Goal: Information Seeking & Learning: Learn about a topic

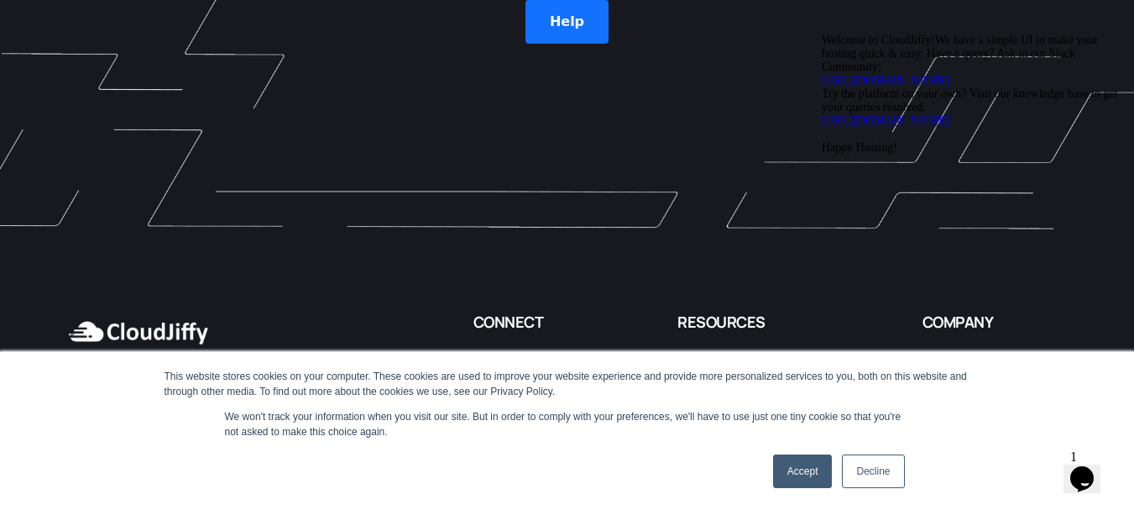
scroll to position [4924, 0]
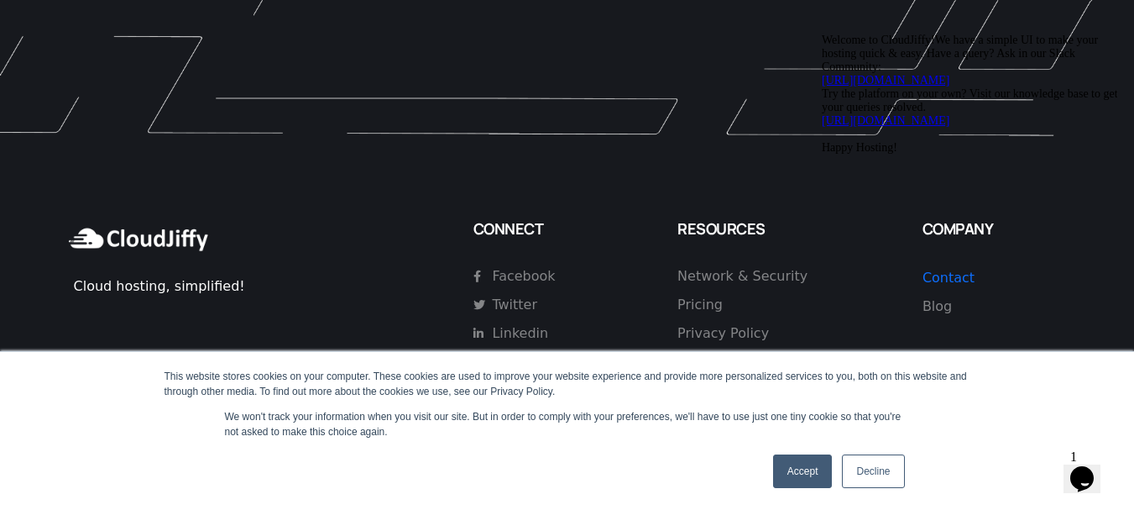
click at [871, 475] on link "Decline" at bounding box center [873, 471] width 62 height 34
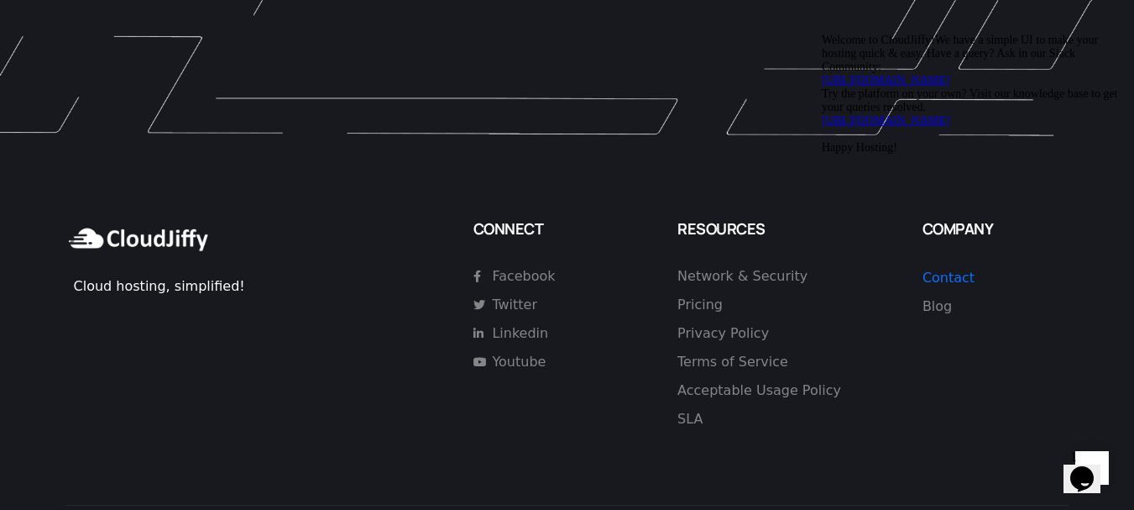
click at [822, 34] on icon "Chat attention grabber" at bounding box center [822, 34] width 0 height 0
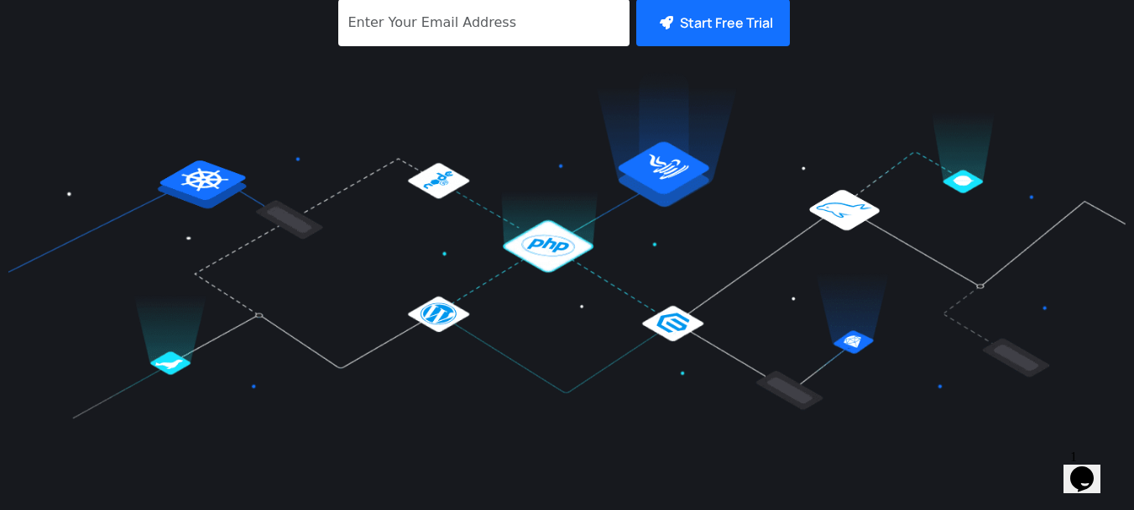
scroll to position [0, 0]
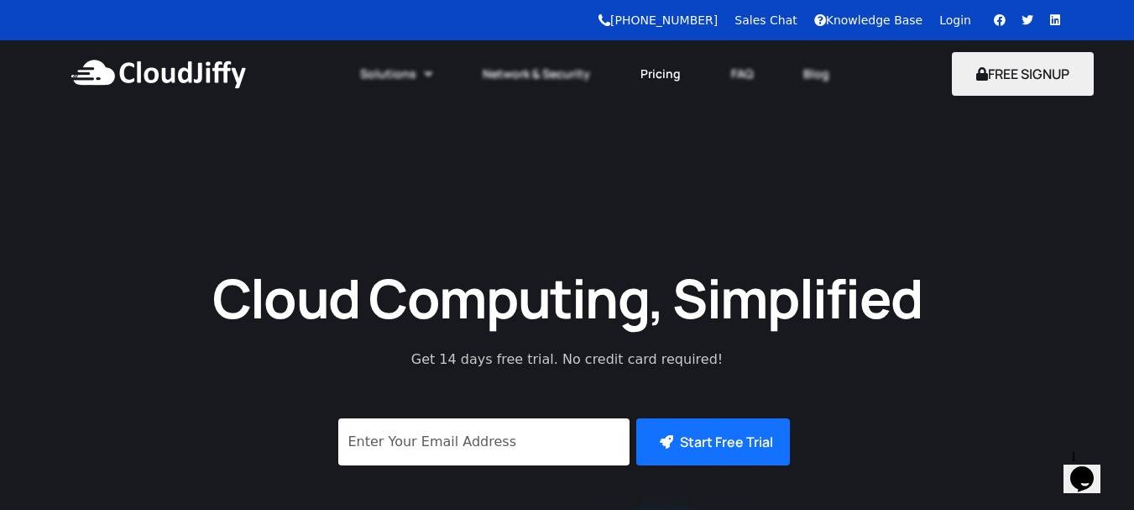
click at [667, 65] on link "Pricing" at bounding box center [660, 73] width 91 height 37
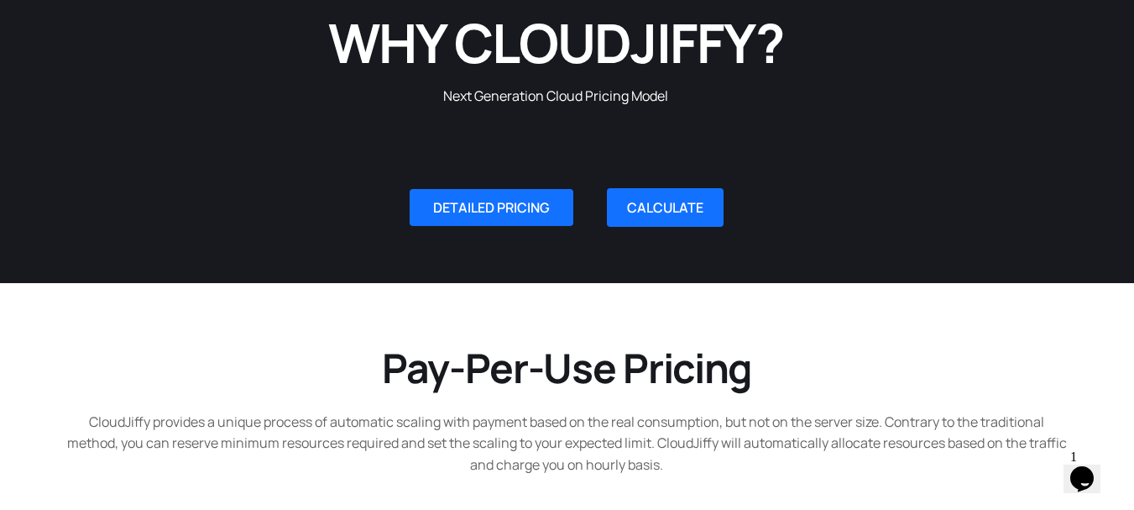
scroll to position [196, 0]
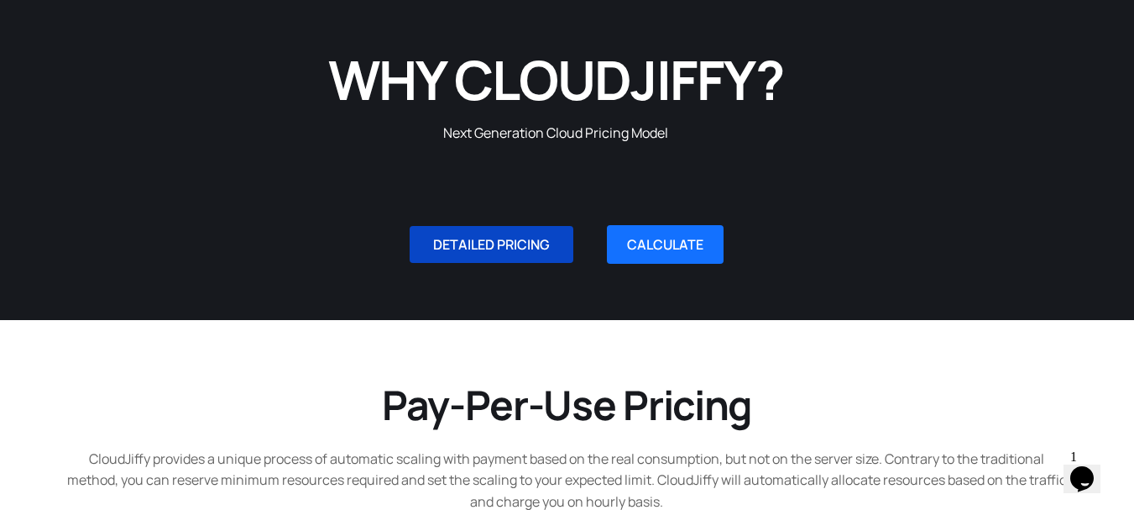
click at [543, 238] on span "DETAILED PRICING" at bounding box center [491, 244] width 117 height 13
